Goal: Subscribe to service/newsletter

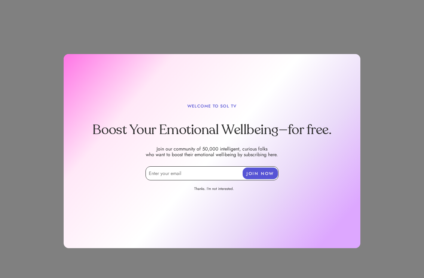
click at [190, 167] on input "email" at bounding box center [212, 173] width 133 height 14
click at [184, 91] on div "WELCOME TO SOL TV Boost Your Emotional Wellbeing—for free. Join our community o…" at bounding box center [212, 151] width 297 height 194
click at [184, 179] on input "email" at bounding box center [212, 173] width 133 height 14
type input "[EMAIL_ADDRESS][DOMAIN_NAME]"
click at [250, 175] on button "JOIN NOW" at bounding box center [260, 174] width 35 height 12
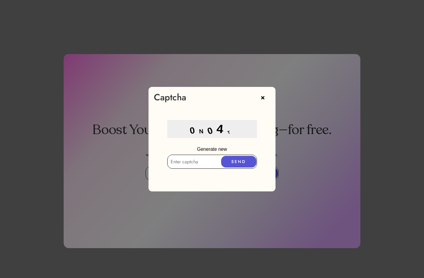
click at [191, 162] on input "text" at bounding box center [212, 162] width 90 height 14
type input "0n04T"
click at [244, 165] on button "SEND" at bounding box center [238, 162] width 35 height 12
